Goal: Information Seeking & Learning: Check status

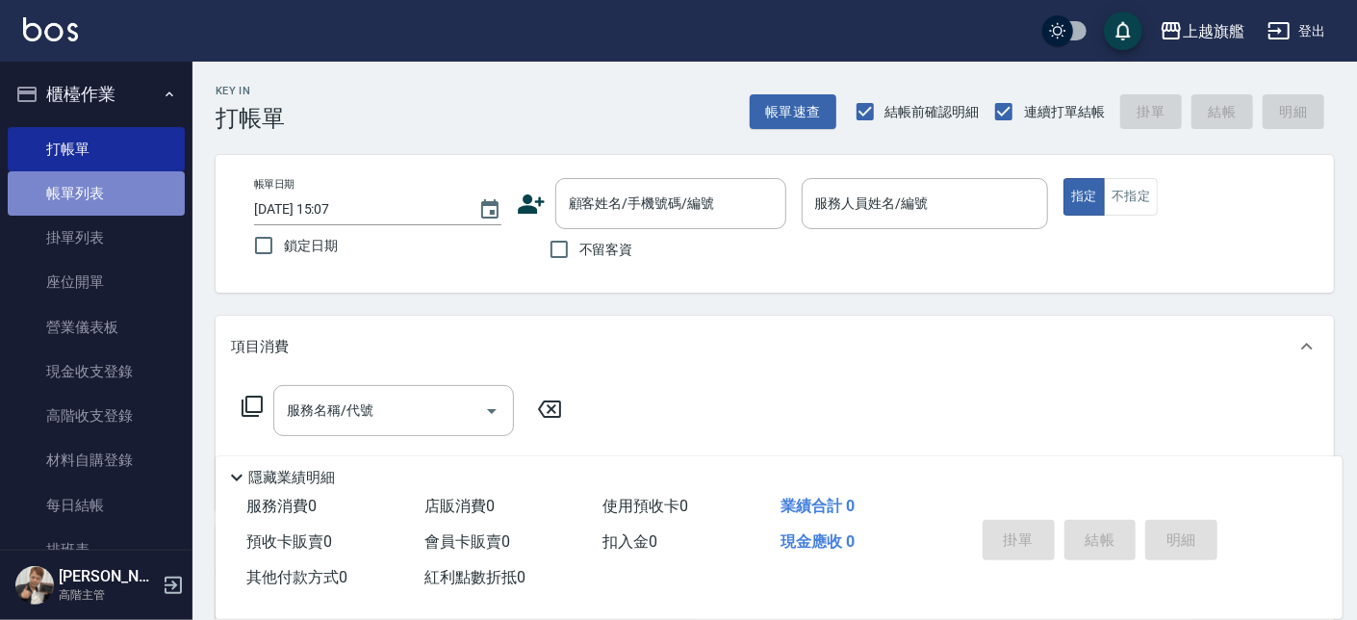
click at [104, 197] on link "帳單列表" at bounding box center [96, 193] width 177 height 44
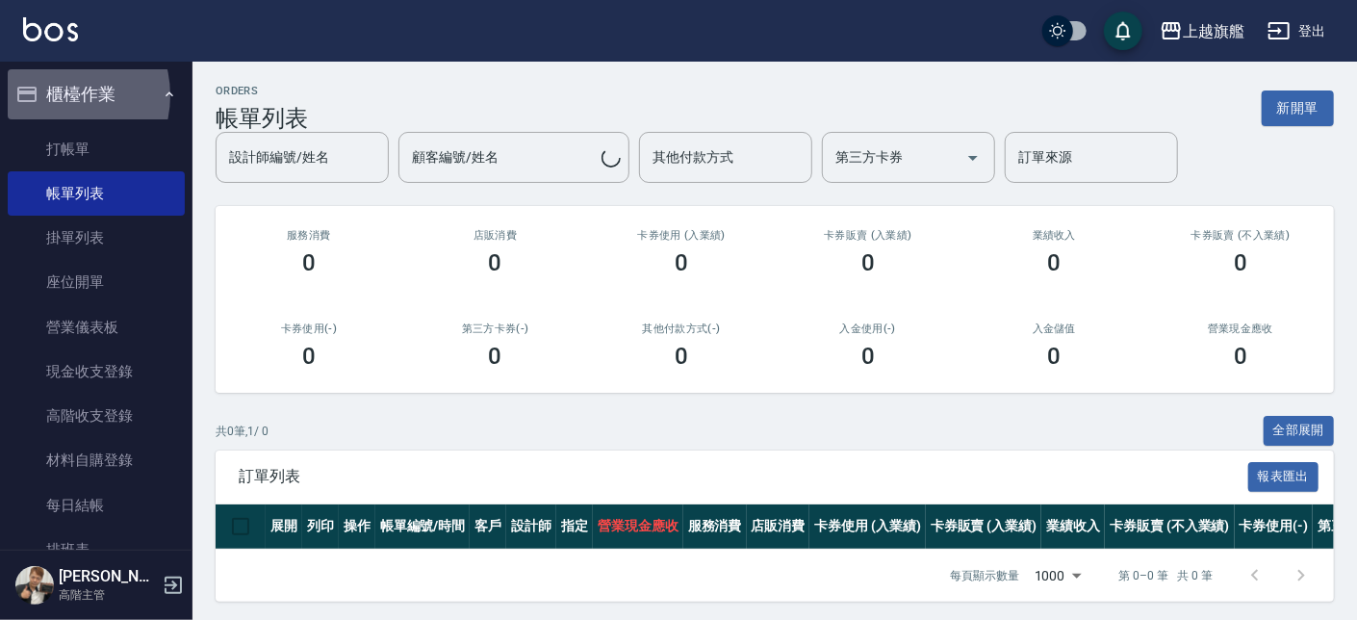
click at [55, 95] on button "櫃檯作業" at bounding box center [96, 94] width 177 height 50
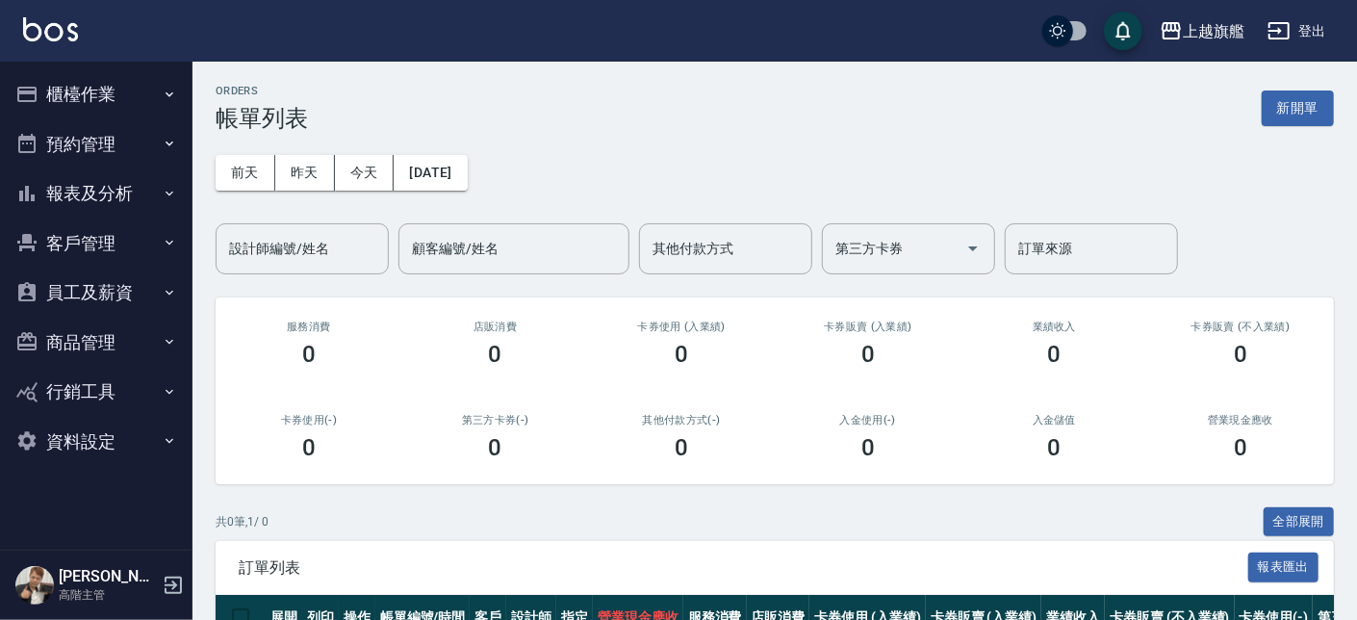
click at [102, 166] on button "預約管理" at bounding box center [96, 144] width 177 height 50
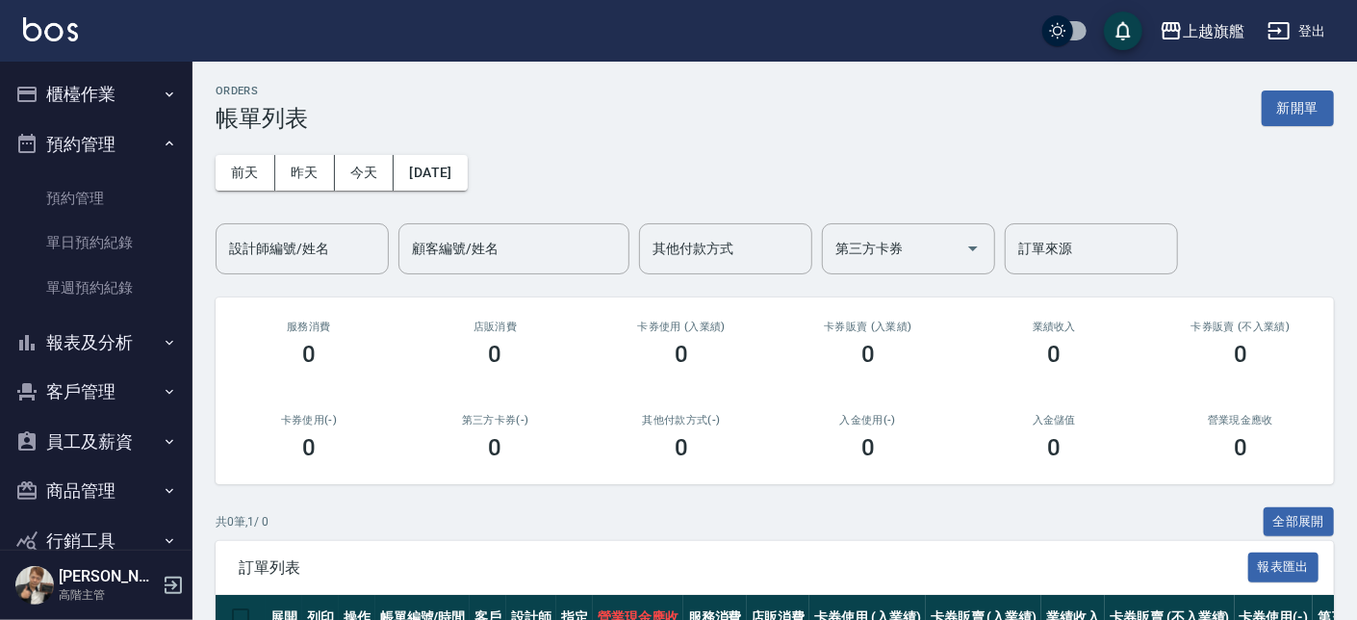
click at [87, 147] on button "預約管理" at bounding box center [96, 144] width 177 height 50
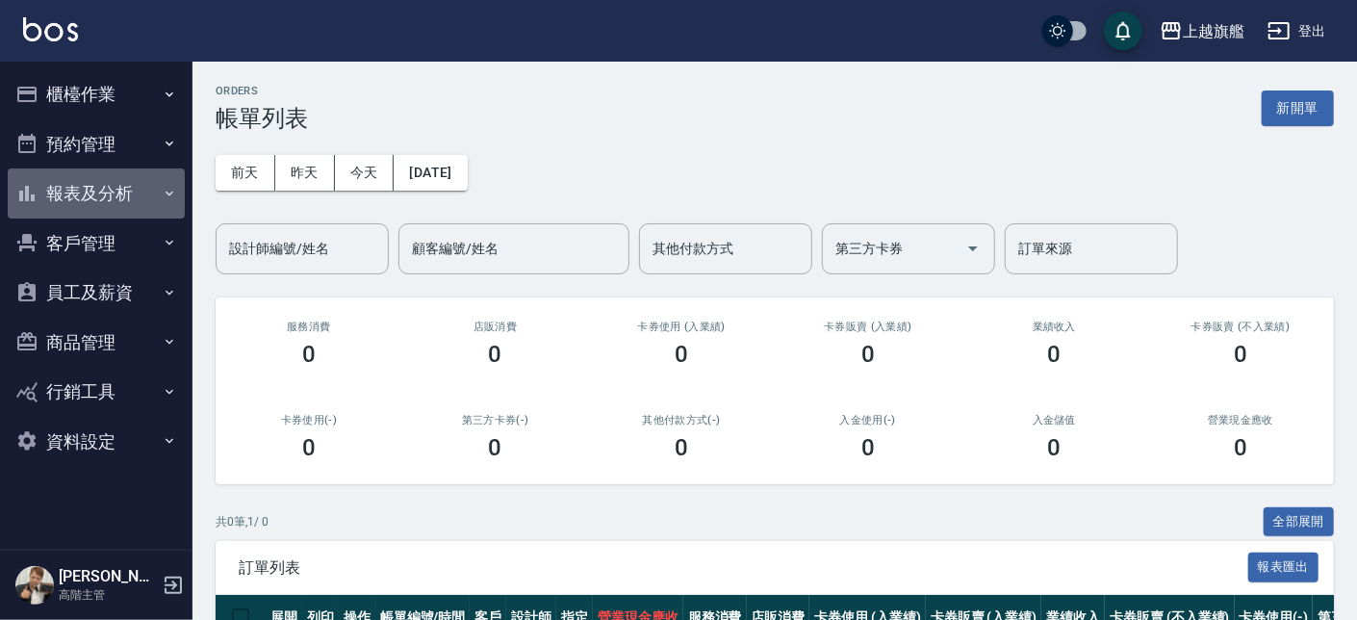
click at [81, 191] on button "報表及分析" at bounding box center [96, 193] width 177 height 50
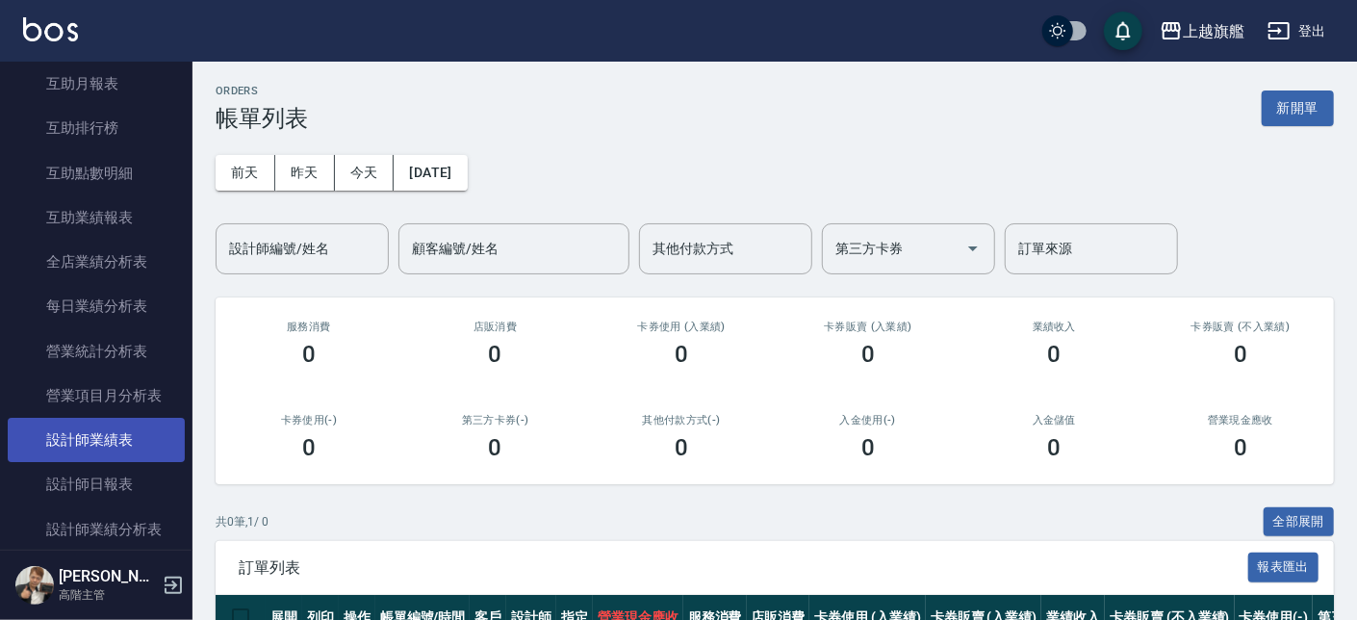
scroll to position [464, 0]
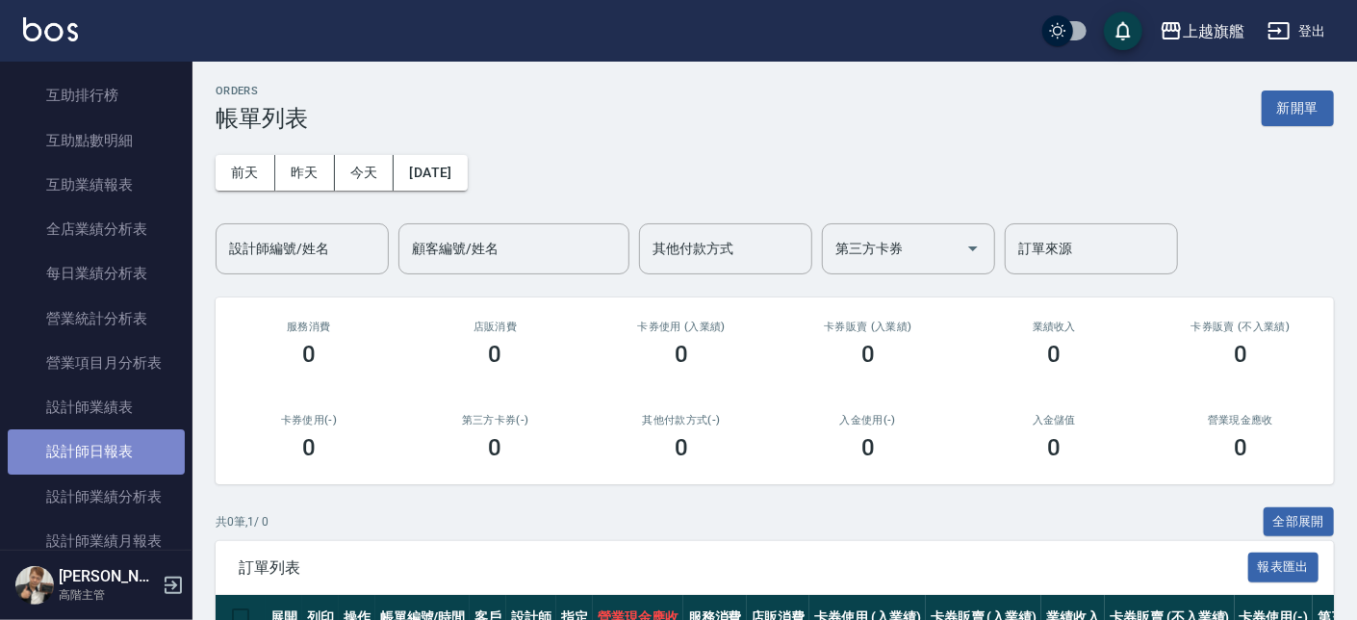
click at [120, 447] on link "設計師日報表" at bounding box center [96, 451] width 177 height 44
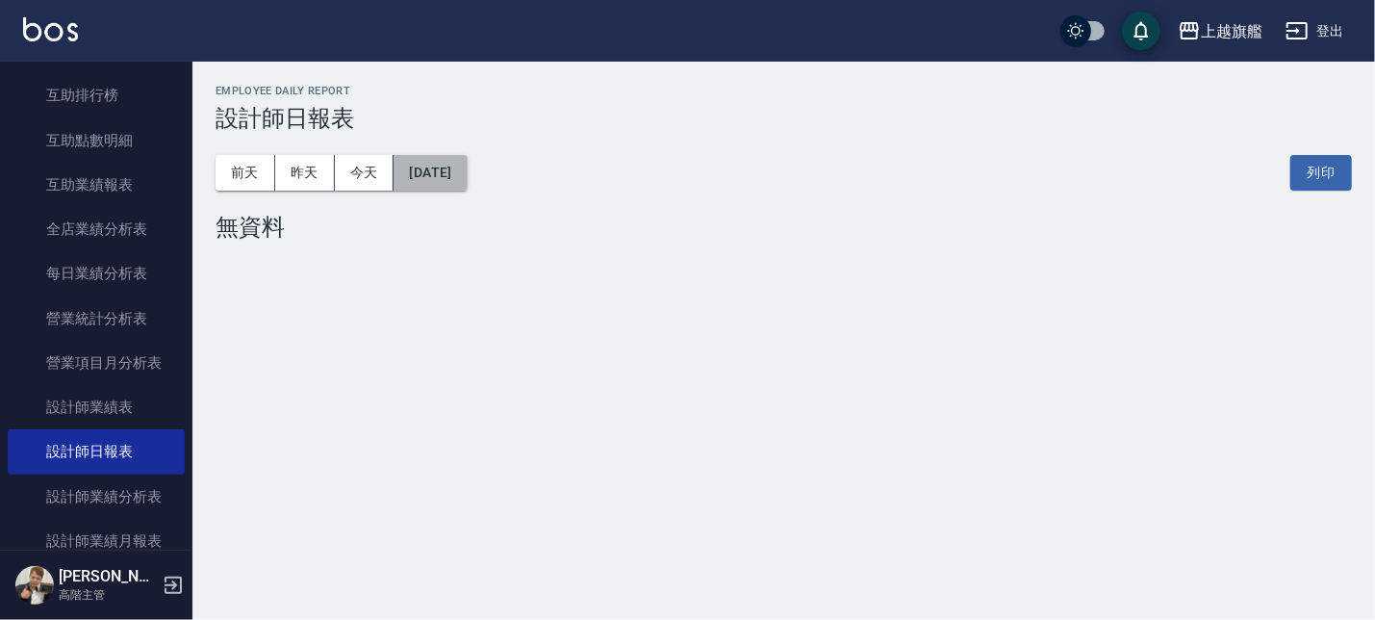
click at [467, 163] on button "[DATE]" at bounding box center [430, 173] width 73 height 36
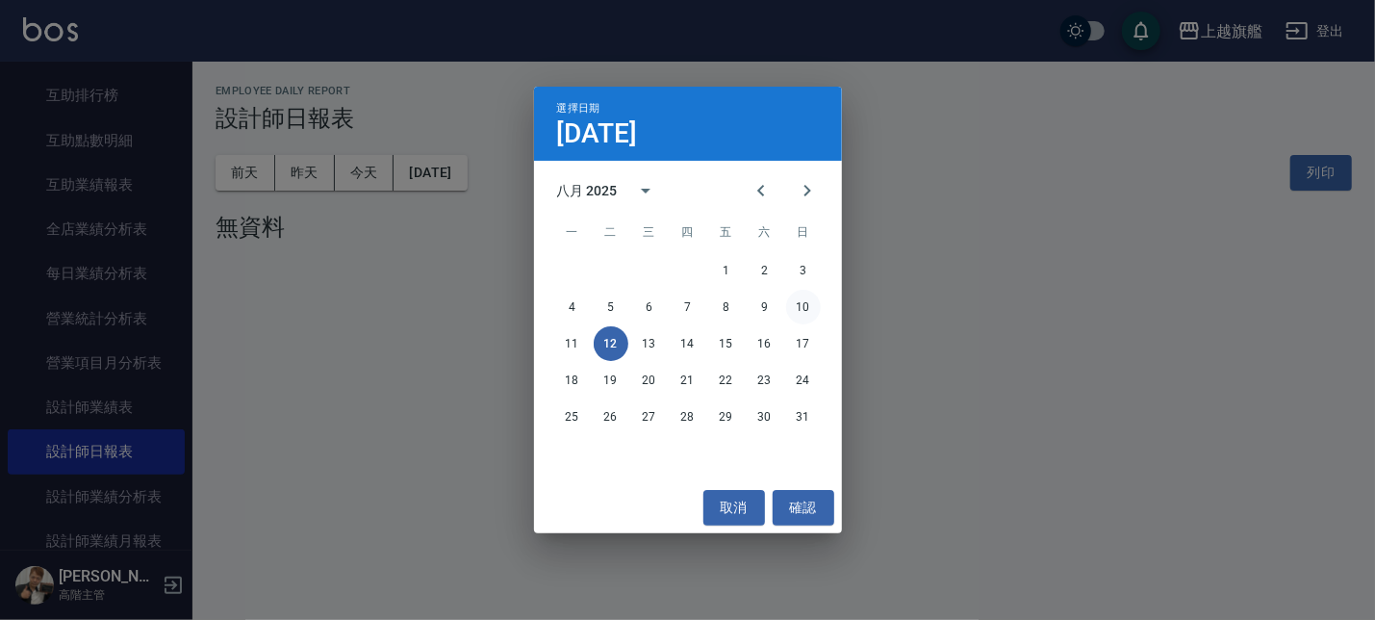
click at [794, 304] on button "10" at bounding box center [803, 307] width 35 height 35
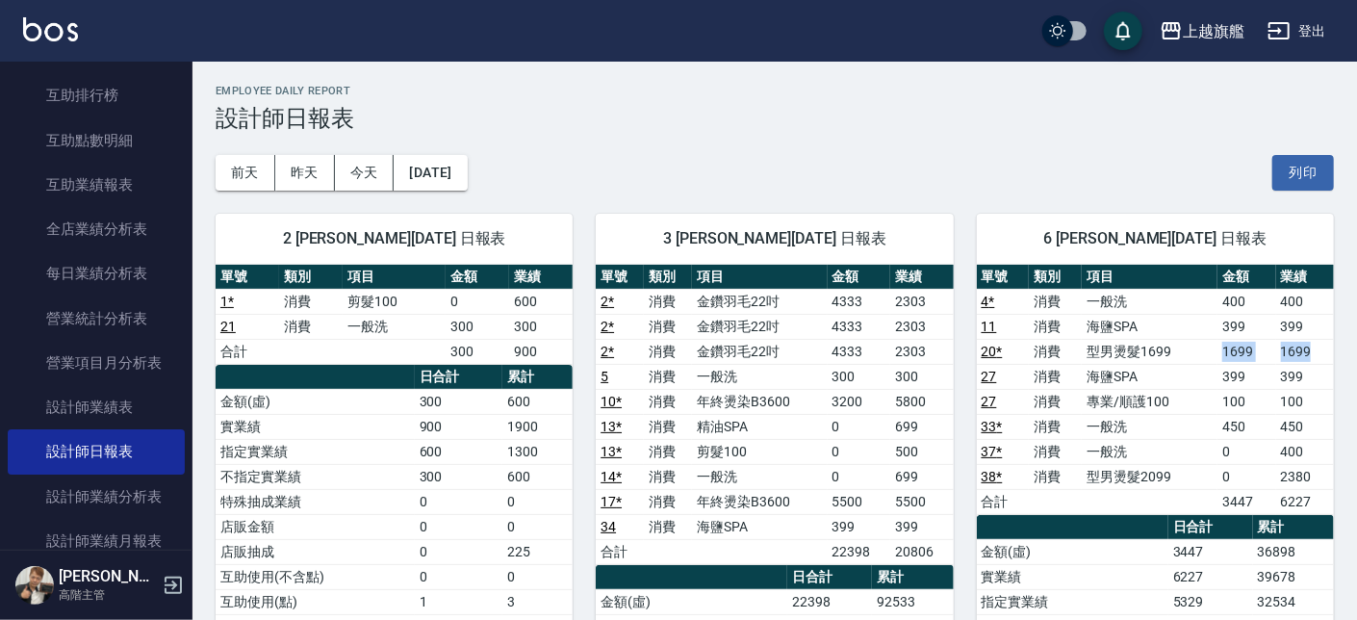
drag, startPoint x: 1249, startPoint y: 357, endPoint x: 1317, endPoint y: 352, distance: 68.5
click at [1317, 352] on tr "20 * 消費 型男燙髮1699 1699 1699" at bounding box center [1155, 351] width 357 height 25
click at [384, 173] on button "今天" at bounding box center [365, 173] width 60 height 36
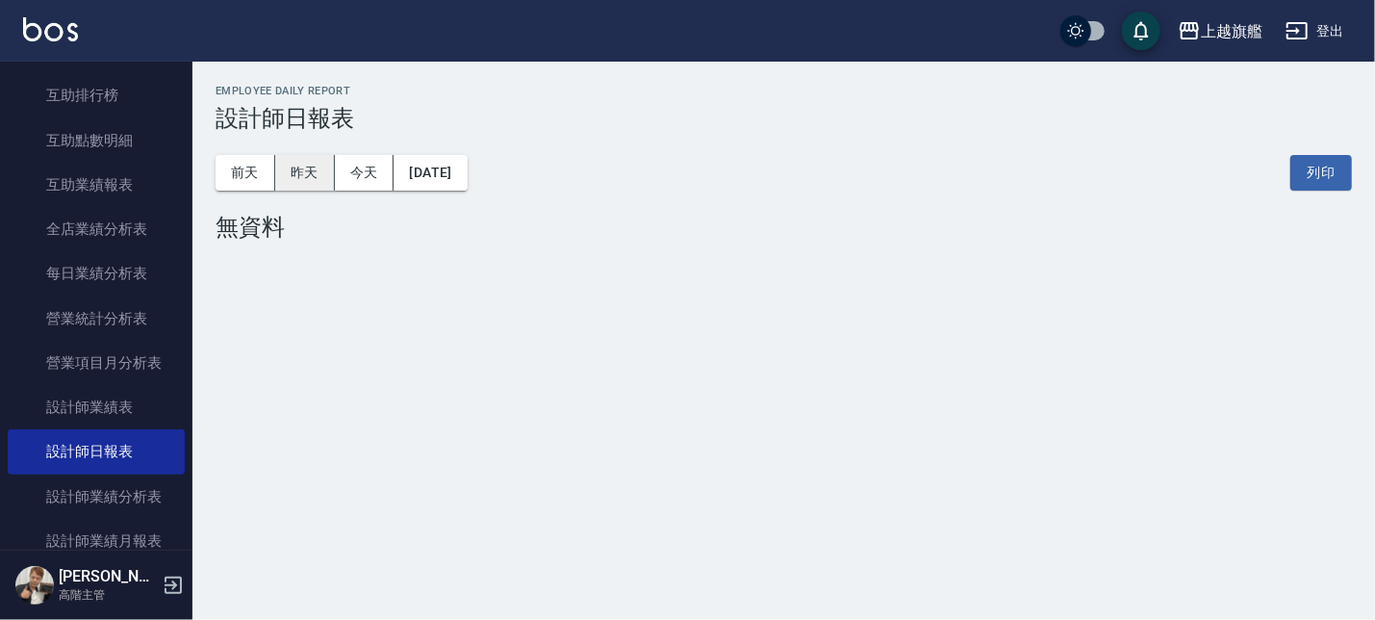
click at [329, 183] on button "昨天" at bounding box center [305, 173] width 60 height 36
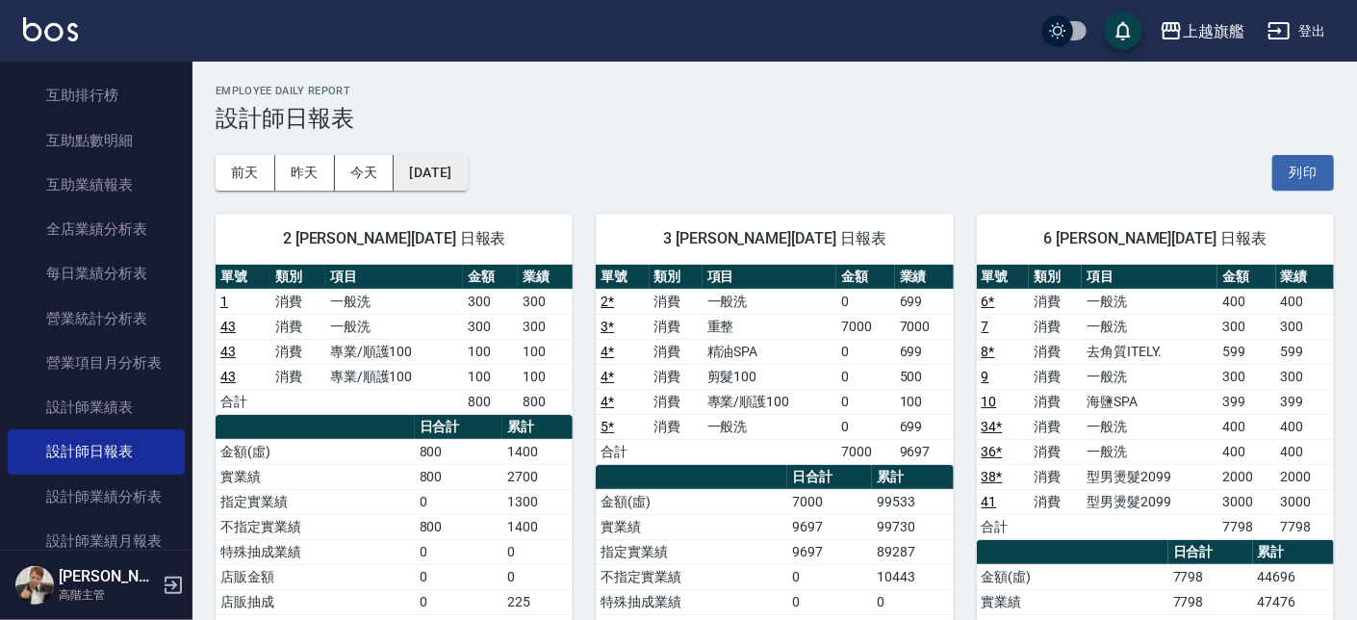
click at [461, 165] on button "[DATE]" at bounding box center [430, 173] width 73 height 36
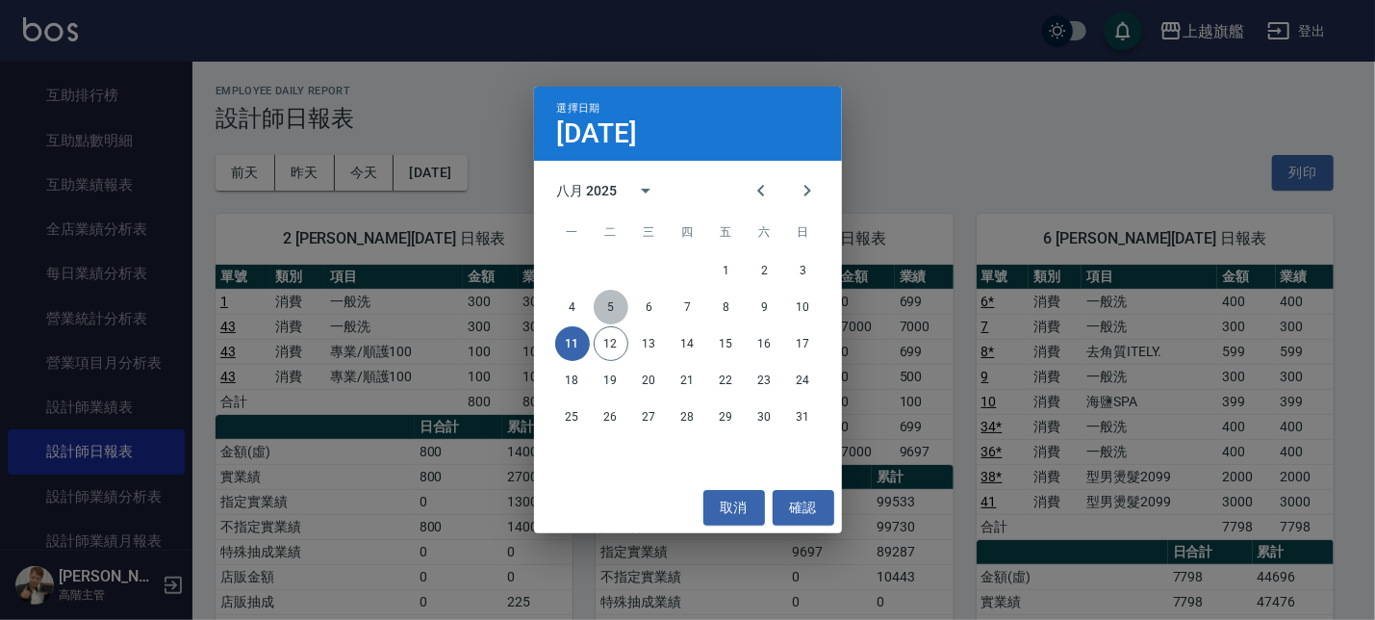
click at [613, 308] on button "5" at bounding box center [611, 307] width 35 height 35
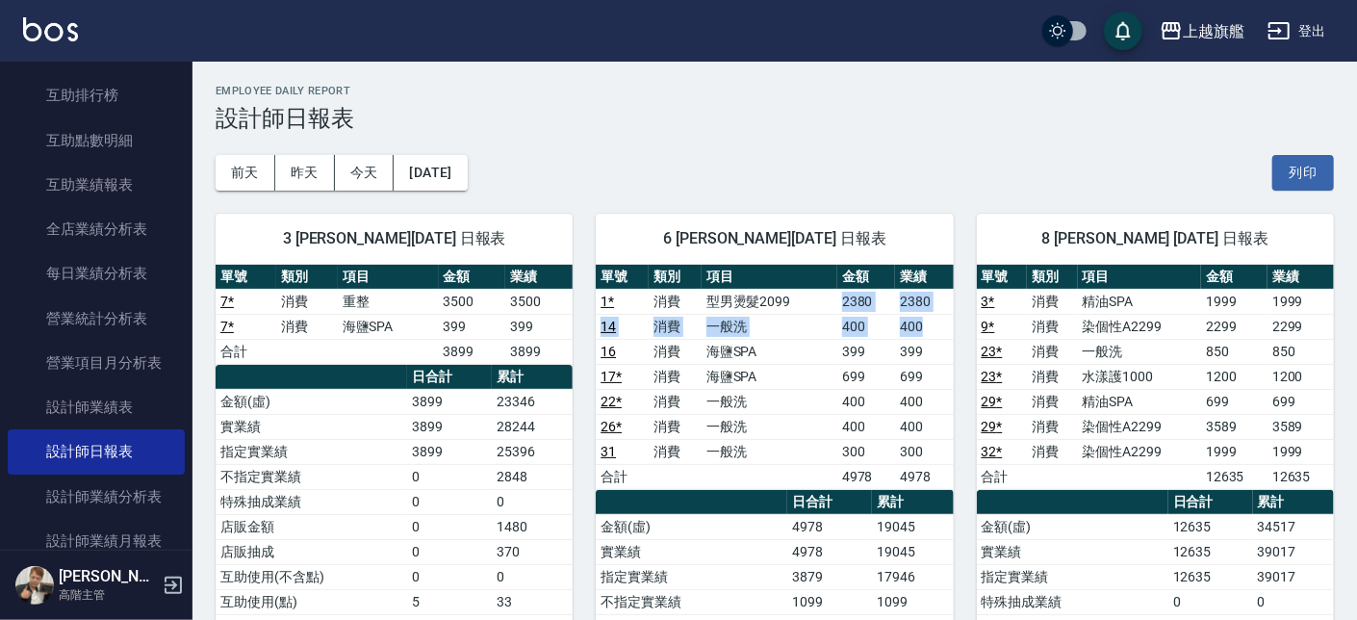
drag, startPoint x: 848, startPoint y: 303, endPoint x: 923, endPoint y: 317, distance: 76.2
click at [923, 317] on tbody "1 * 消費 型男燙髮2099 2380 2380 14 消費 一般洗 400 400 16 消費 海鹽SPA 399 399 17 * 消費 海鹽SPA 6…" at bounding box center [774, 389] width 357 height 200
click at [467, 169] on button "[DATE]" at bounding box center [430, 173] width 73 height 36
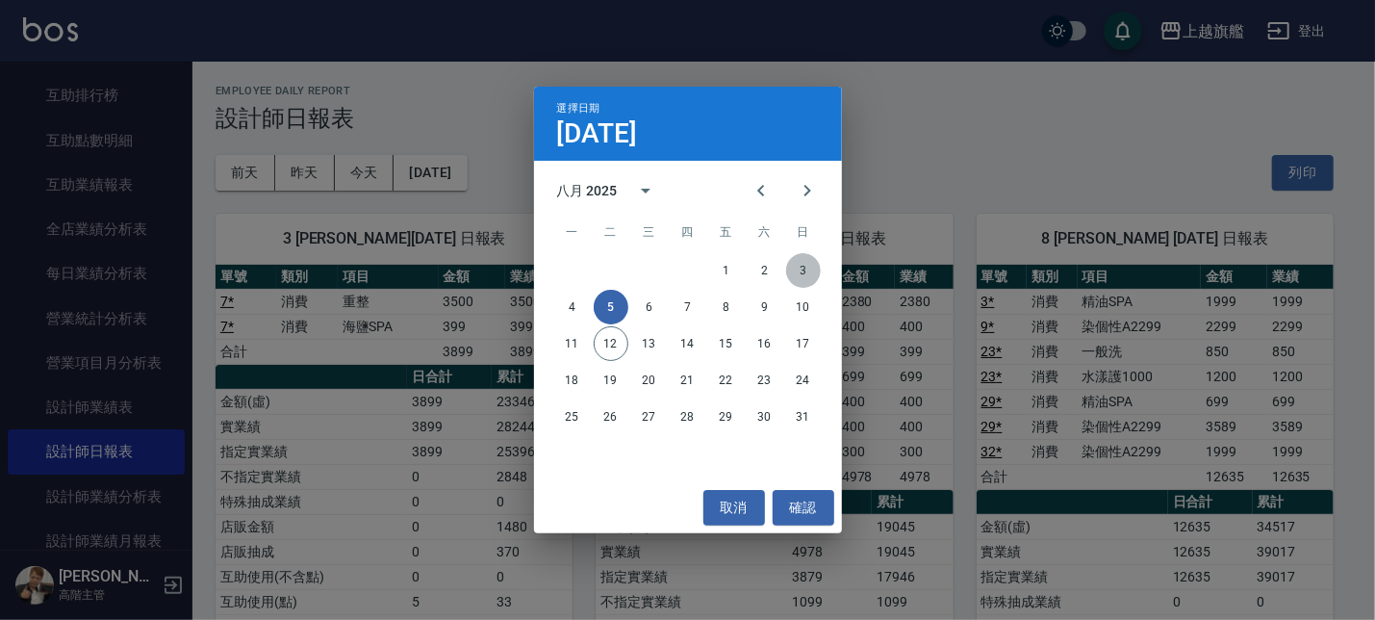
click at [791, 274] on button "3" at bounding box center [803, 270] width 35 height 35
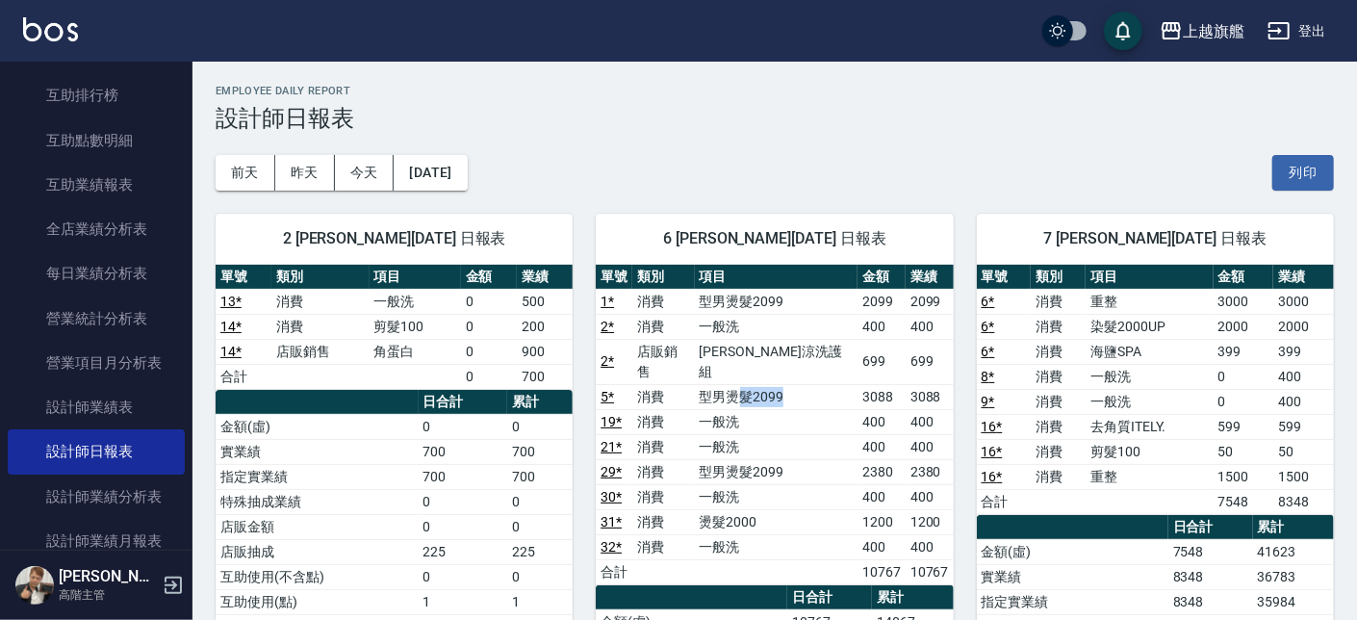
drag, startPoint x: 767, startPoint y: 368, endPoint x: 837, endPoint y: 383, distance: 71.9
click at [837, 384] on td "型男燙髮2099" at bounding box center [776, 396] width 163 height 25
drag, startPoint x: 808, startPoint y: 455, endPoint x: 906, endPoint y: 454, distance: 98.1
click at [906, 459] on tr "29 * 消費 型男燙髮2099 2380 2380" at bounding box center [774, 471] width 357 height 25
drag, startPoint x: 826, startPoint y: 504, endPoint x: 932, endPoint y: 352, distance: 185.2
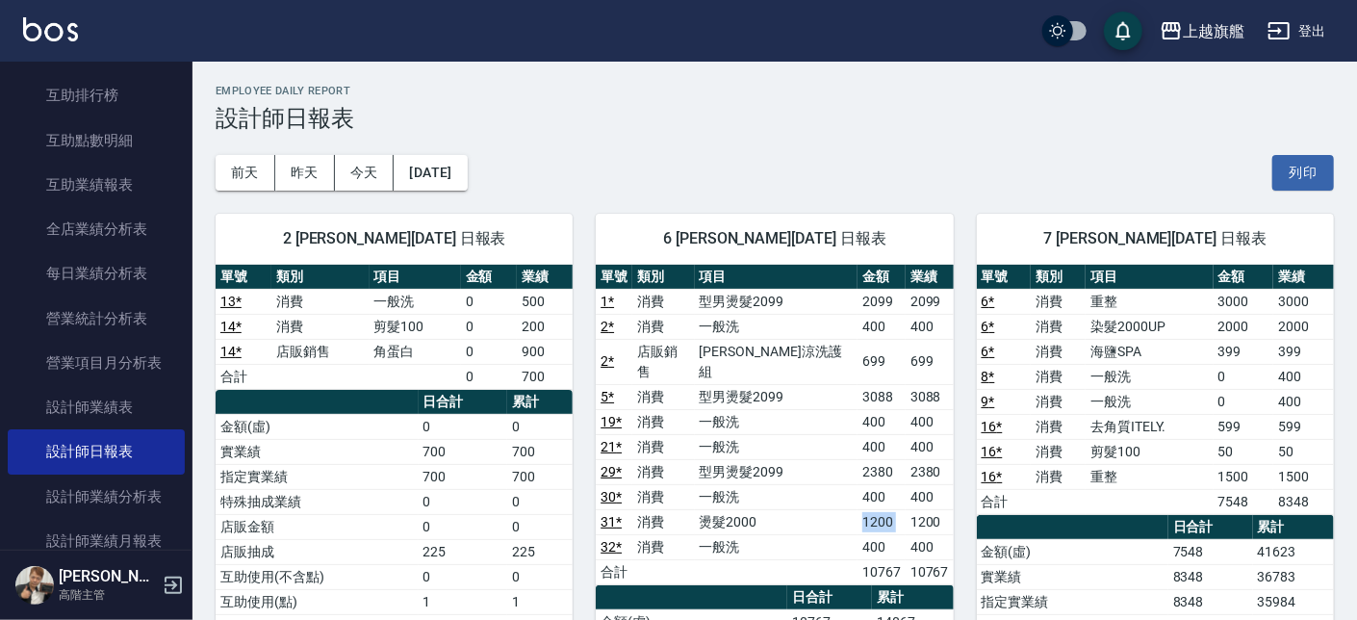
click at [905, 509] on tr "31 * 消費 燙髮2000 1200 1200" at bounding box center [774, 521] width 357 height 25
drag, startPoint x: 808, startPoint y: 303, endPoint x: 901, endPoint y: 307, distance: 92.4
click at [901, 307] on tr "1 * 消費 型男燙髮2099 2099 2099" at bounding box center [774, 301] width 357 height 25
